Goal: Task Accomplishment & Management: Use online tool/utility

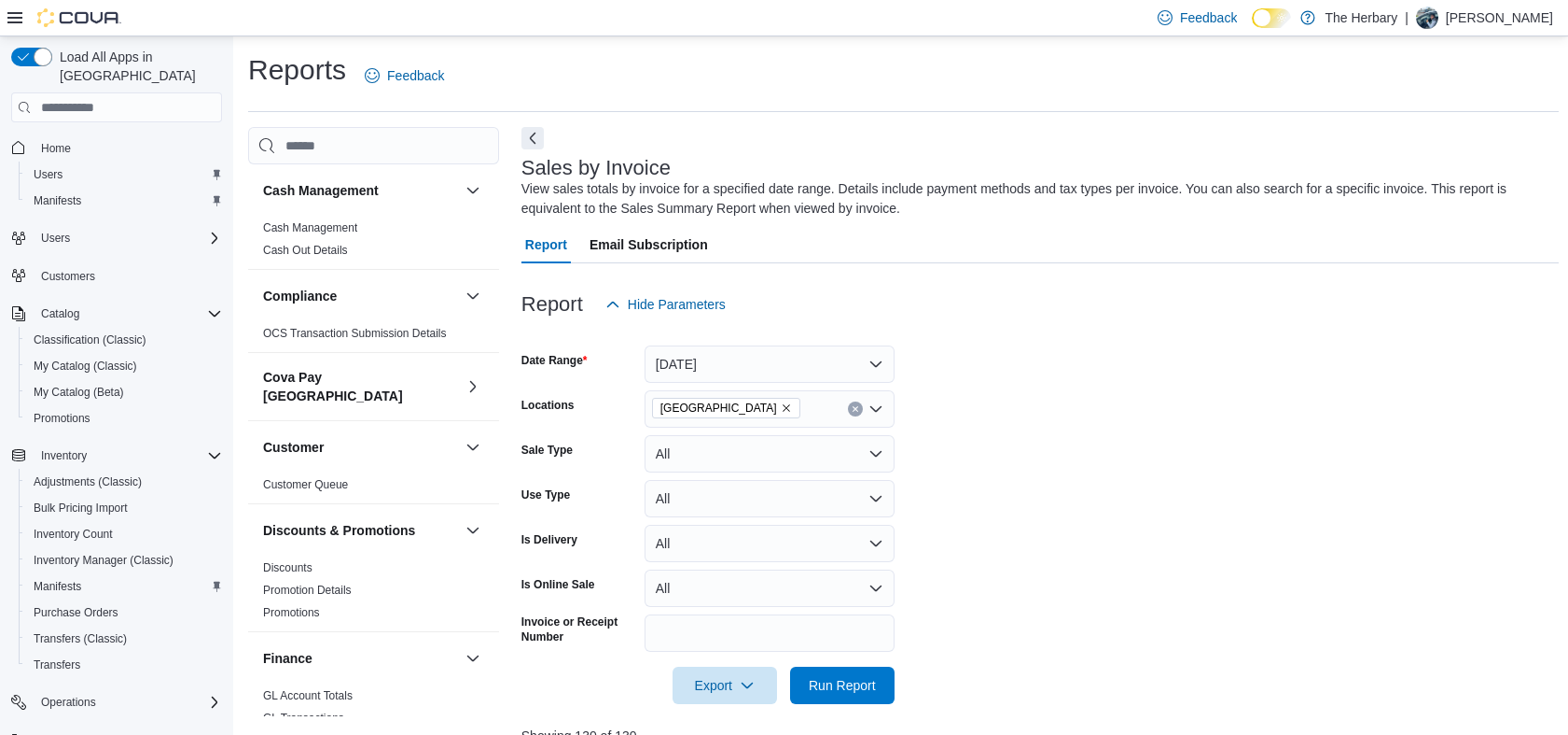
scroll to position [8, 0]
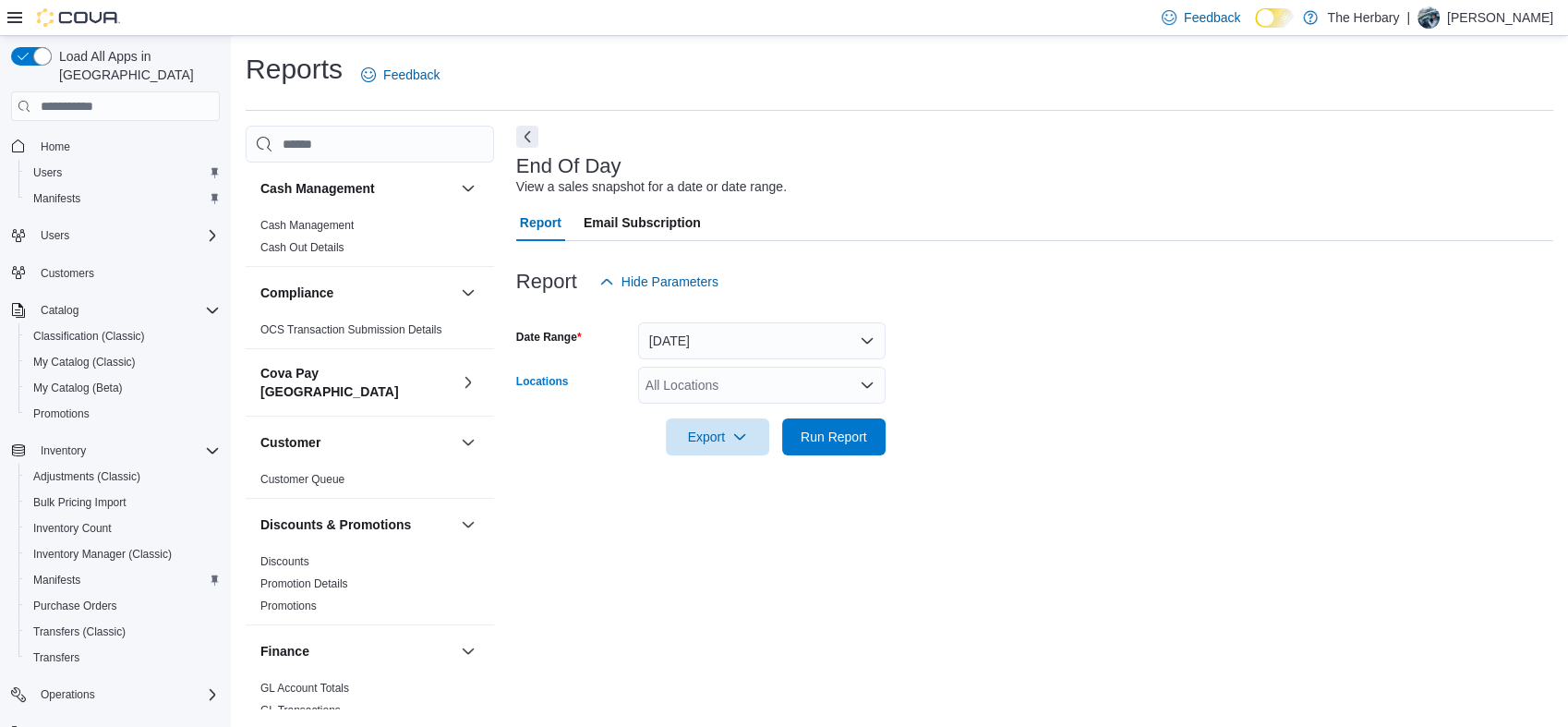
click at [862, 379] on icon "Open list of options" at bounding box center [868, 385] width 15 height 15
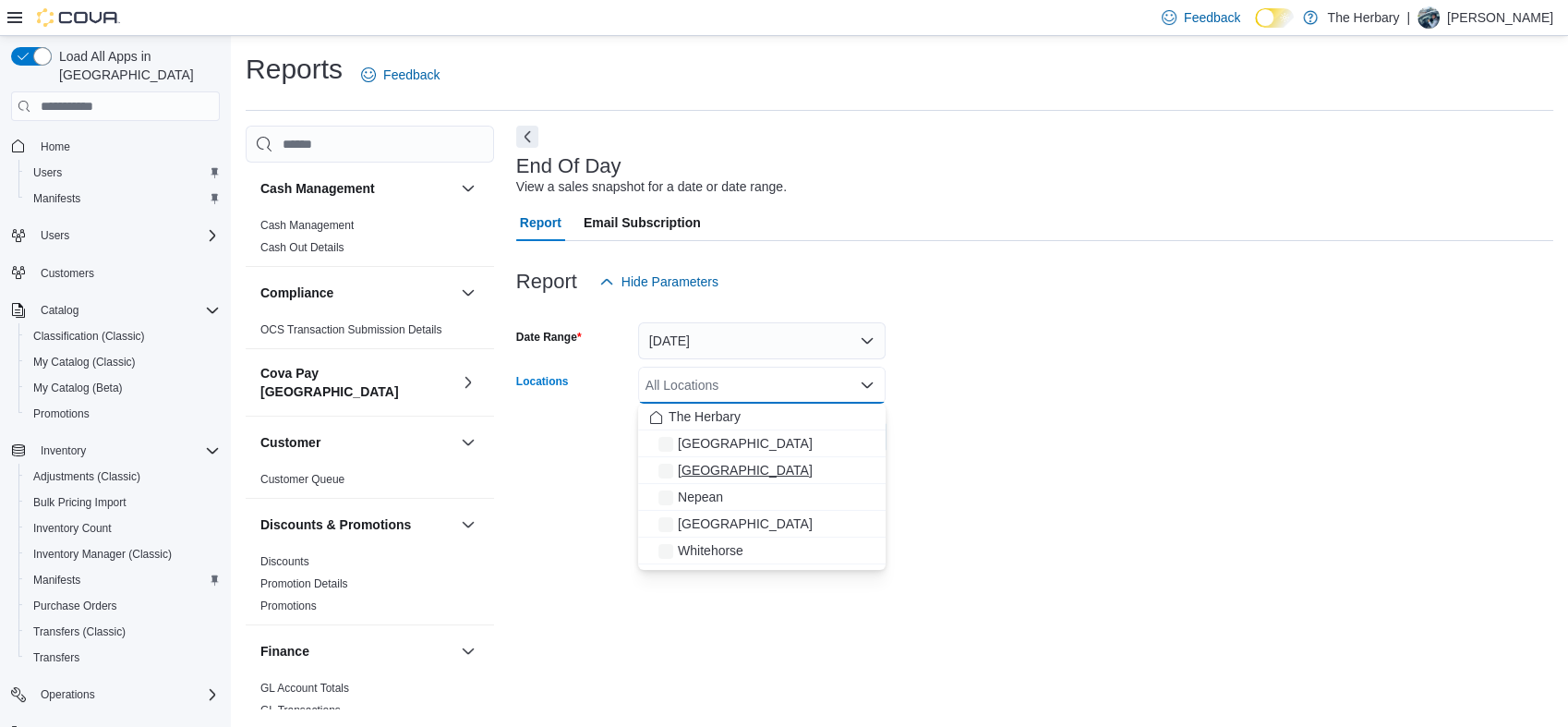
click at [813, 469] on div "[GEOGRAPHIC_DATA]" at bounding box center [761, 469] width 225 height 18
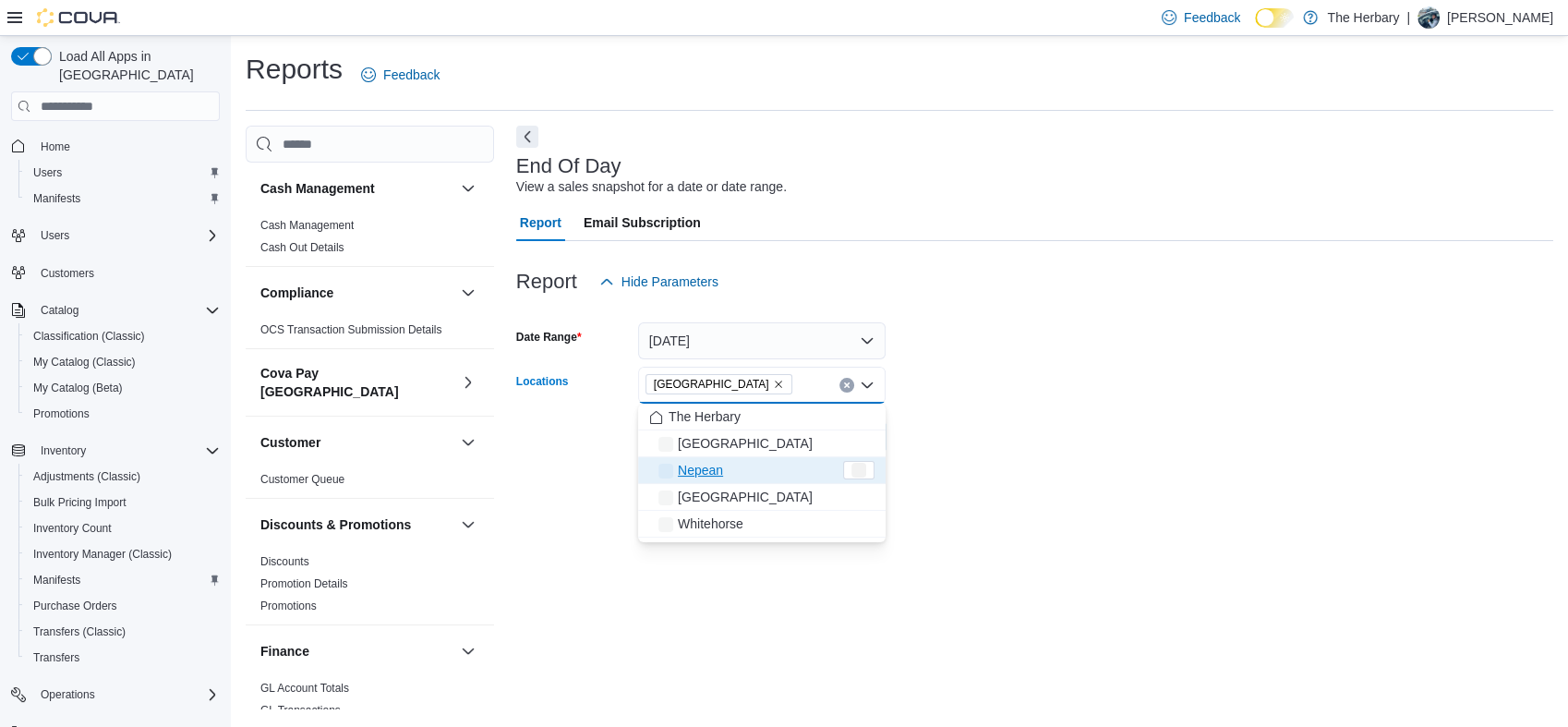
click at [1095, 430] on form "Date Range [DATE] Locations [GEOGRAPHIC_DATA] Combo box. Selected. [GEOGRAPHIC_…" at bounding box center [1034, 377] width 1037 height 155
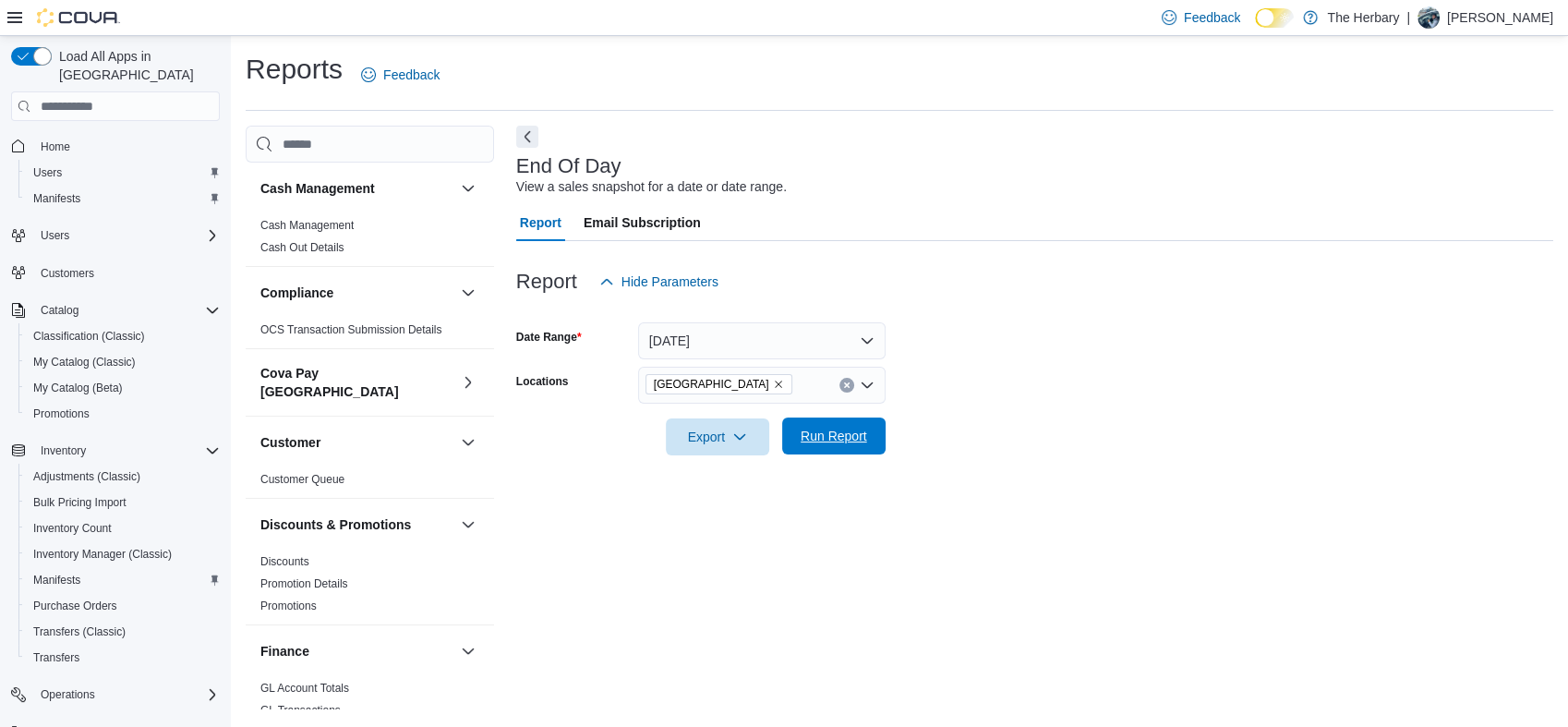
click at [833, 427] on span "Run Report" at bounding box center [833, 435] width 81 height 37
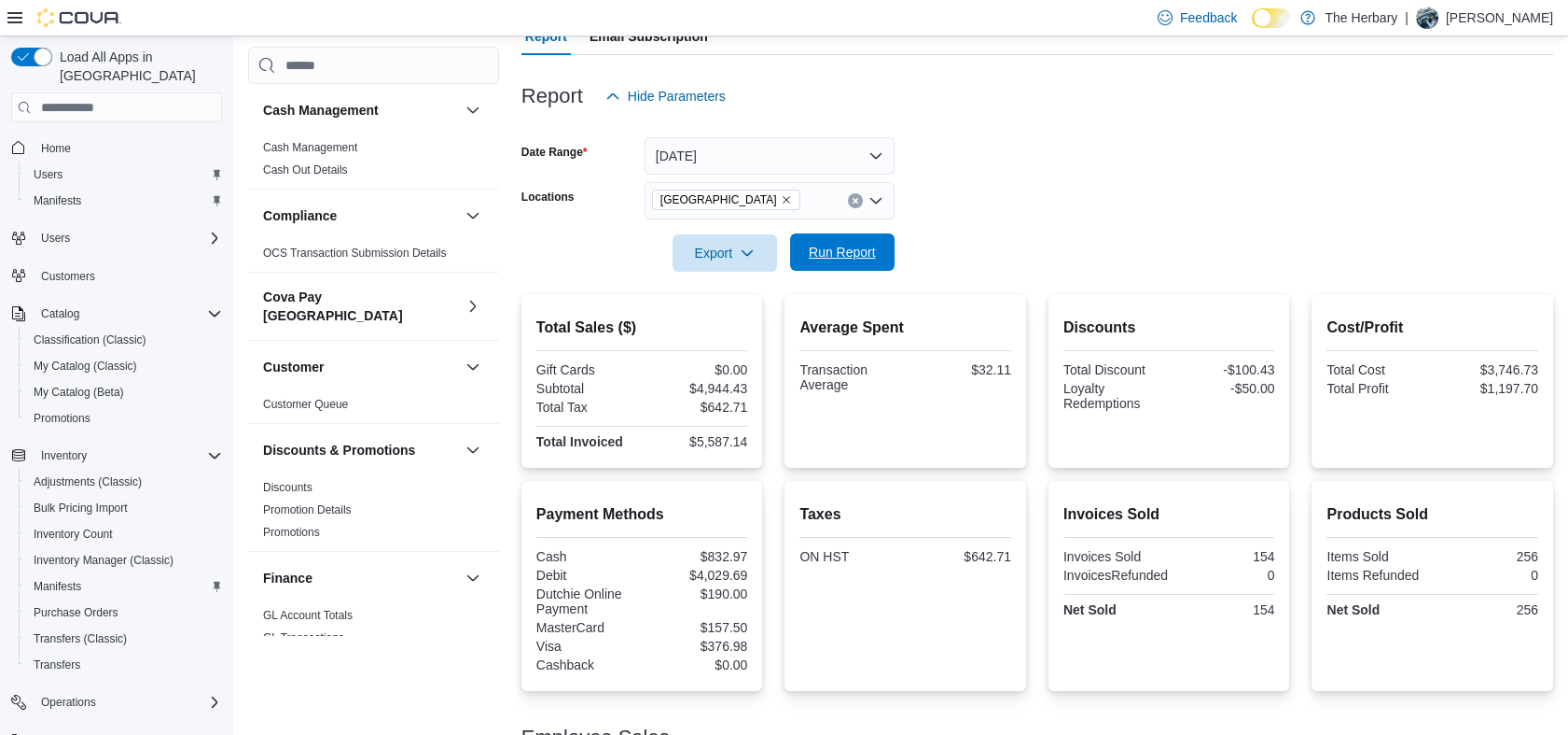
scroll to position [248, 0]
